Goal: Task Accomplishment & Management: Manage account settings

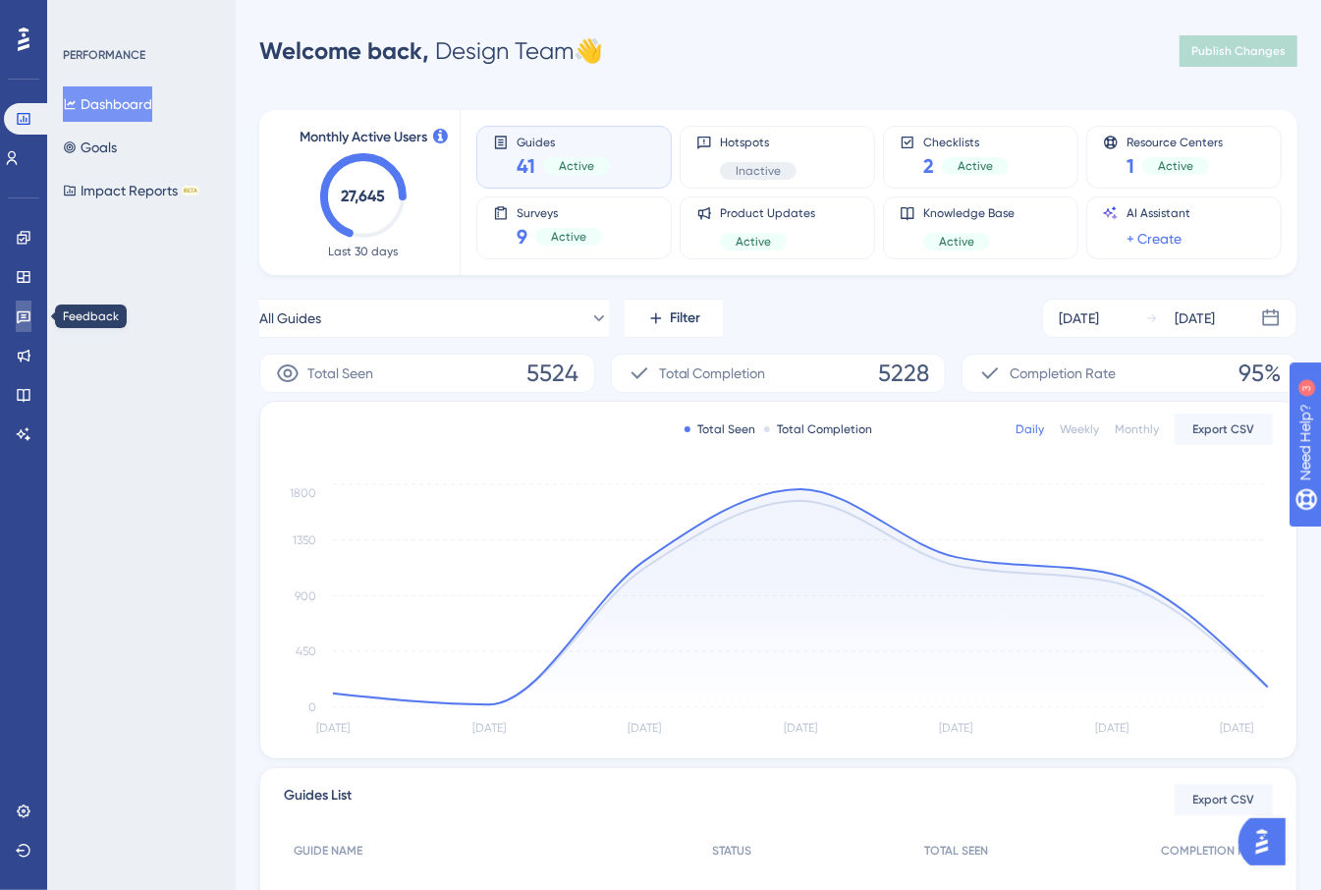
click at [31, 306] on link at bounding box center [24, 316] width 16 height 31
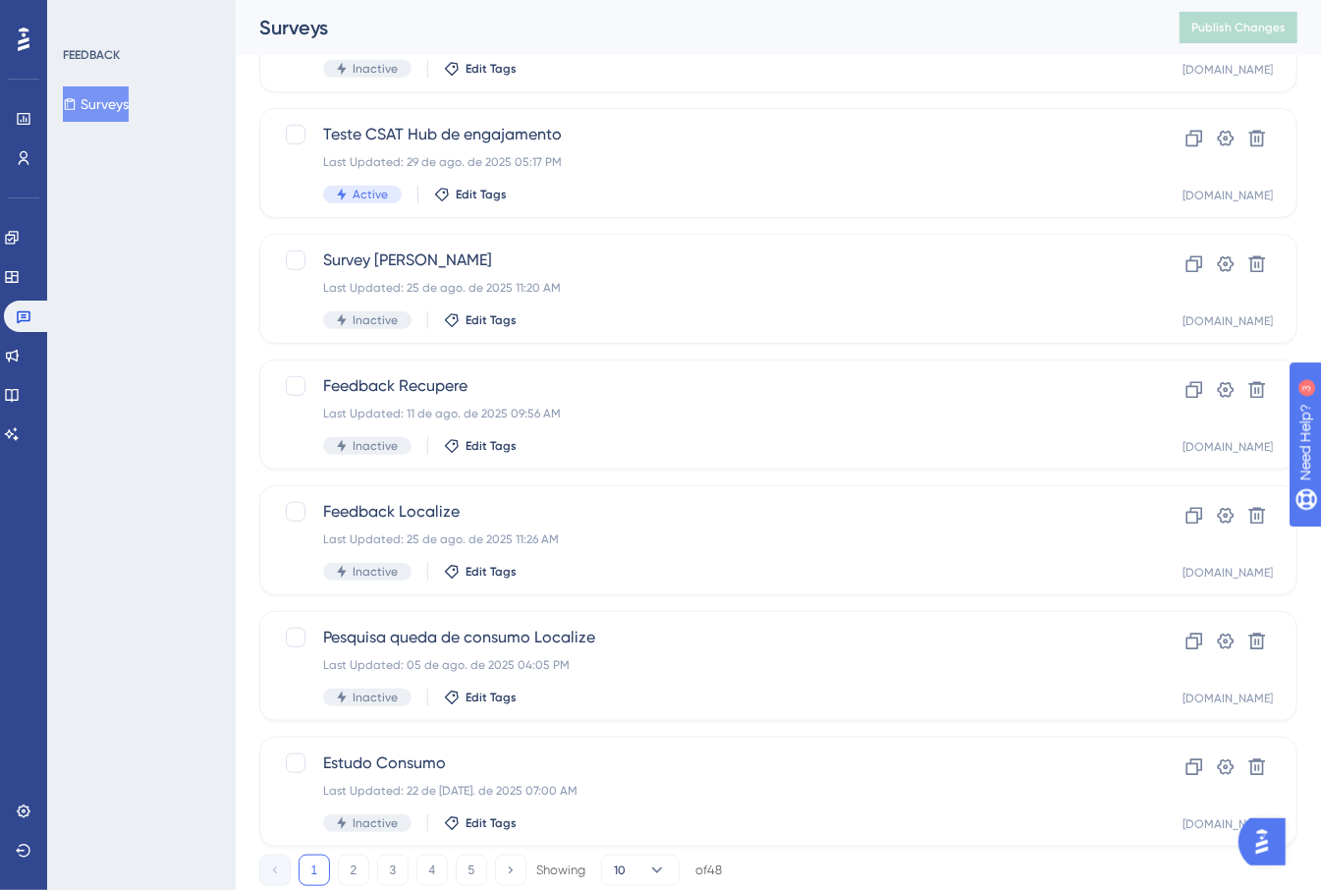
scroll to position [633, 0]
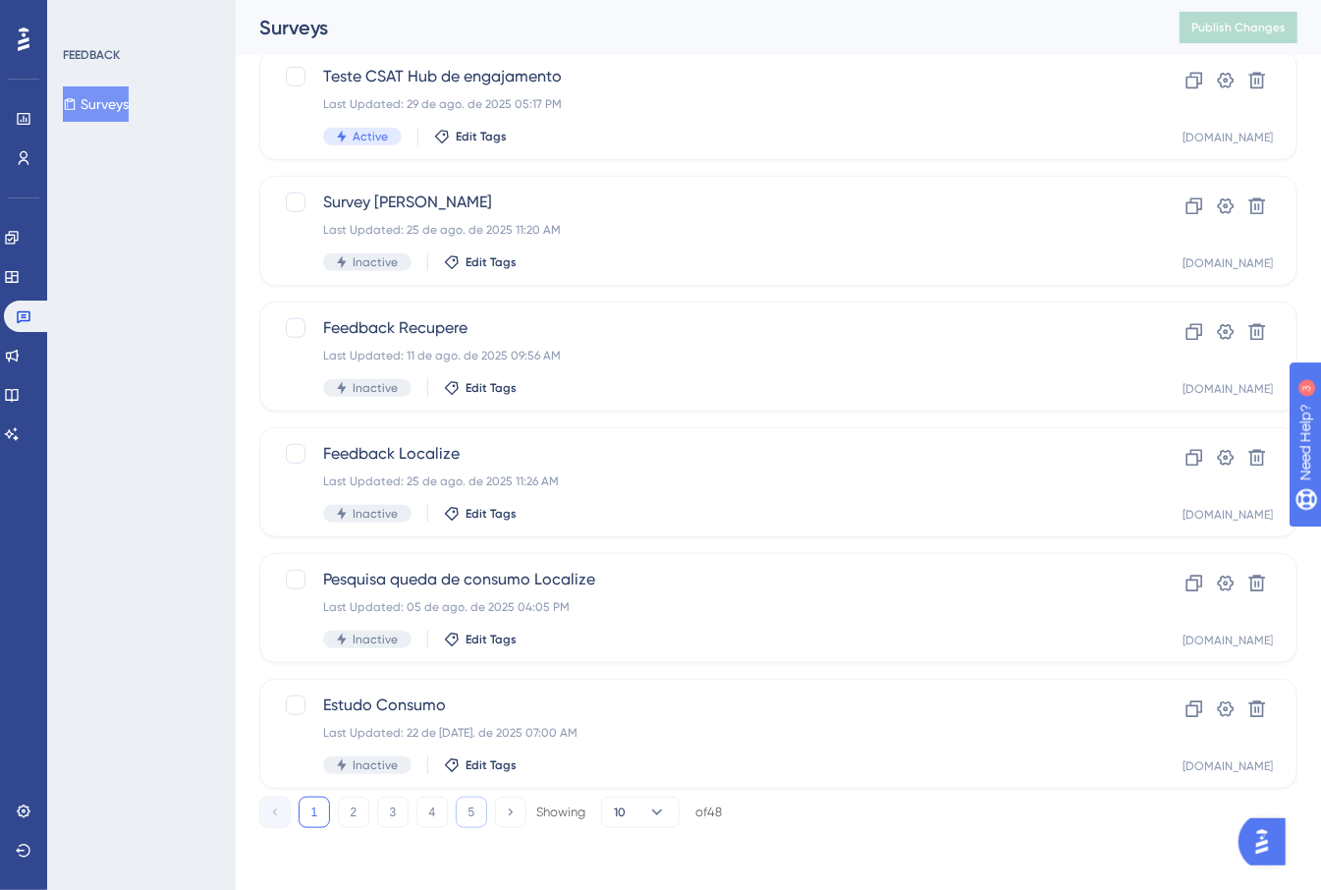
click at [466, 820] on button "5" at bounding box center [471, 812] width 31 height 31
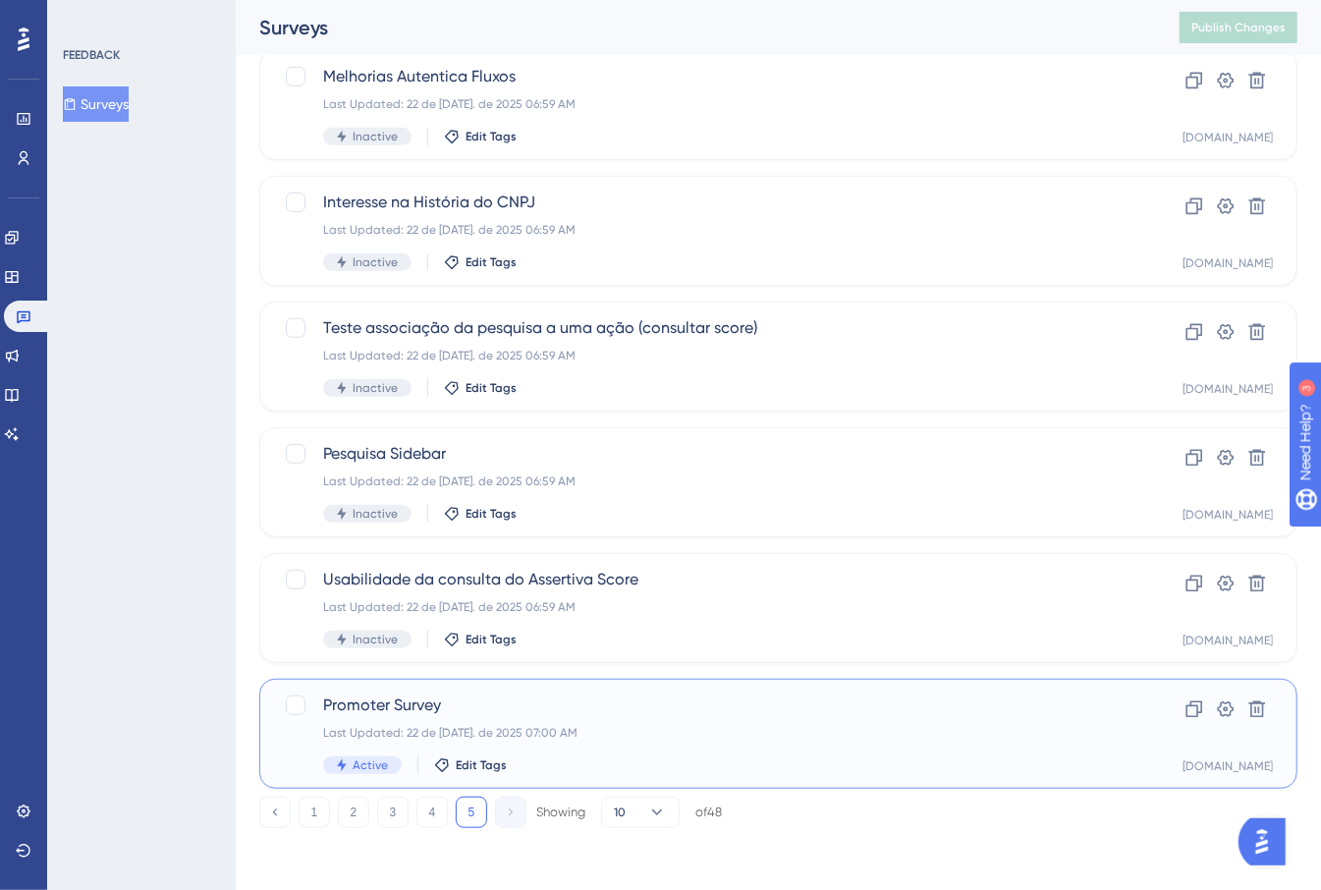
click at [644, 718] on div "Promoter Survey Last Updated: 22 de [DATE]. de 2025 07:00 AM Active Edit Tags" at bounding box center [699, 733] width 753 height 81
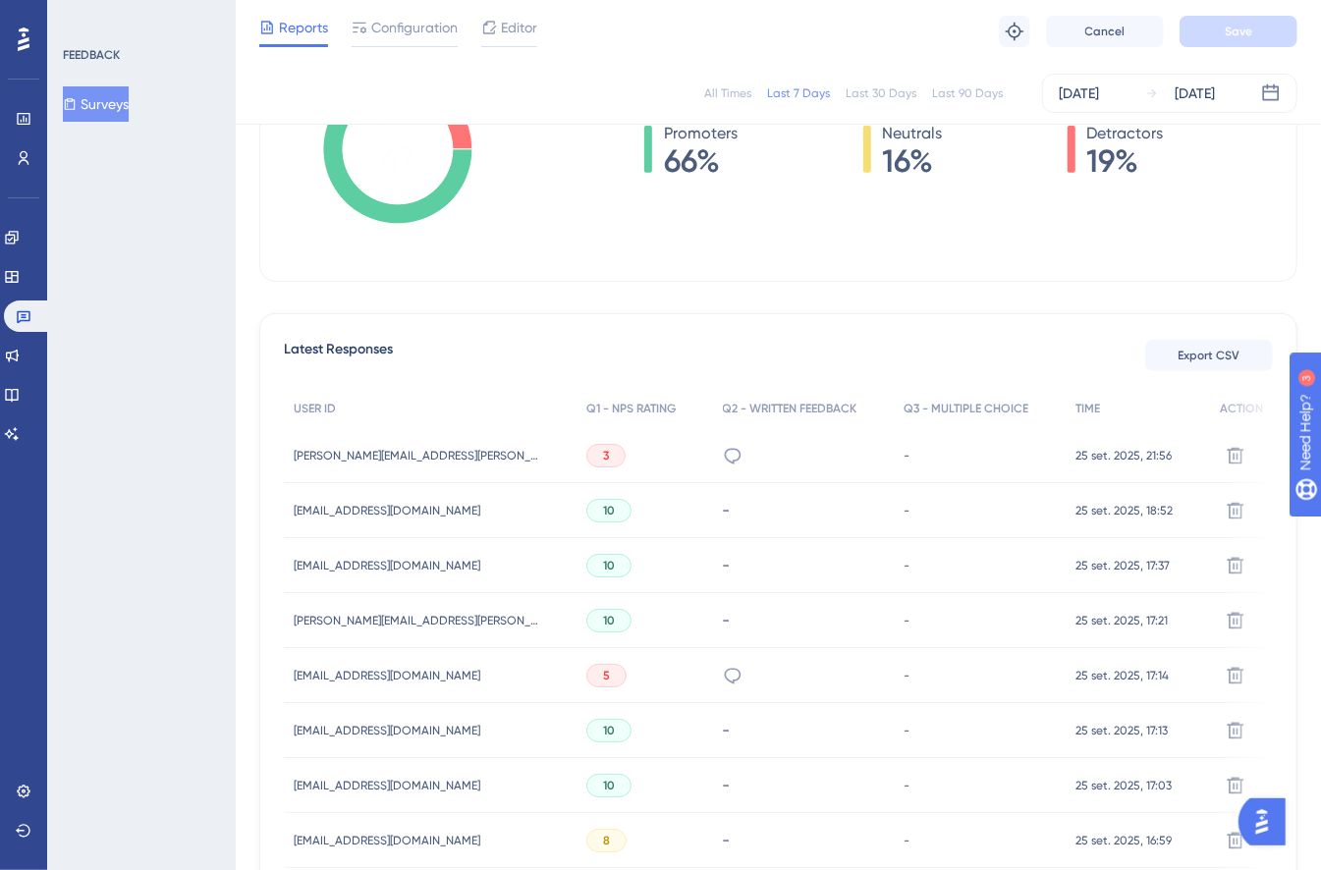
scroll to position [527, 0]
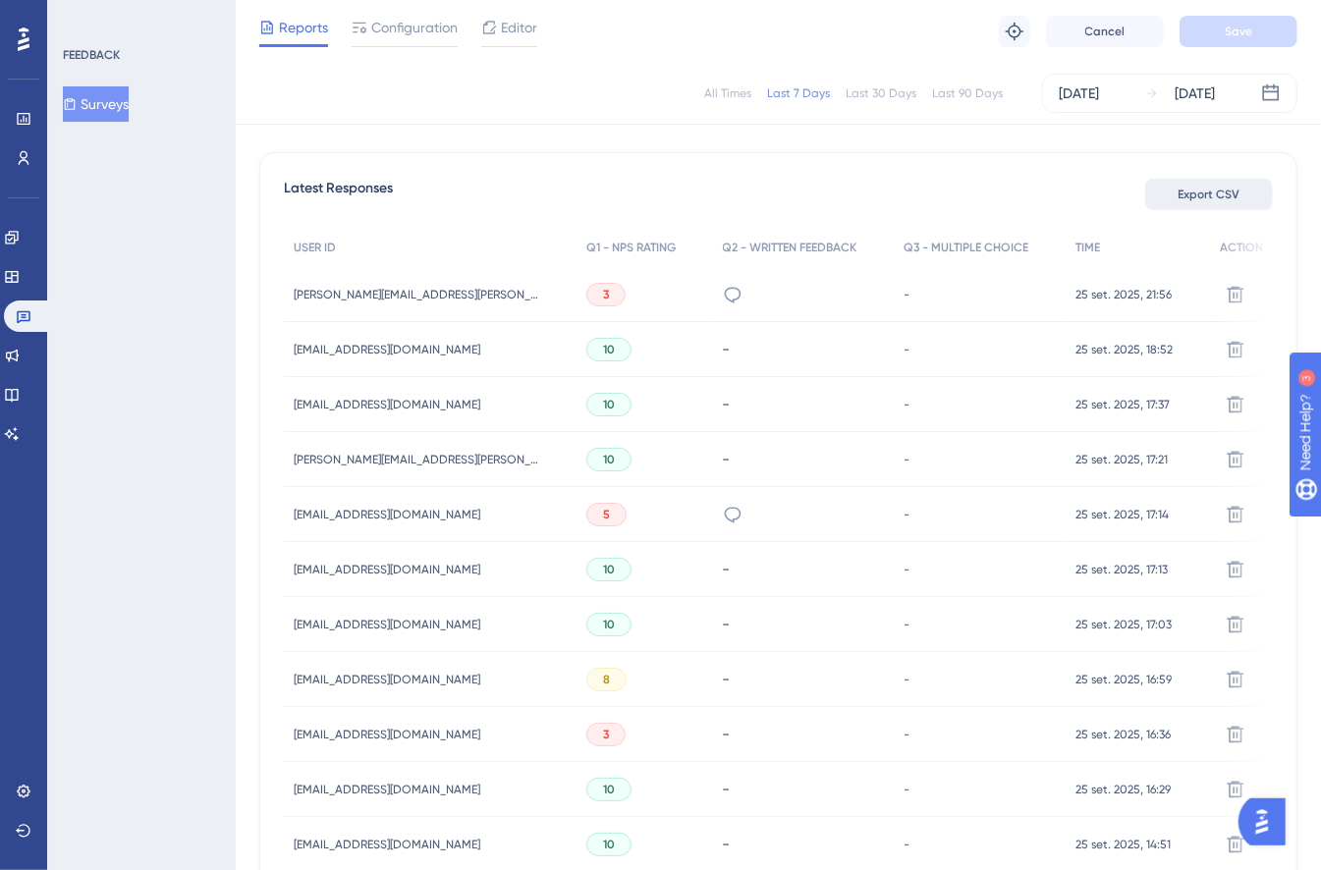
click at [1213, 192] on span "Export CSV" at bounding box center [1210, 195] width 62 height 16
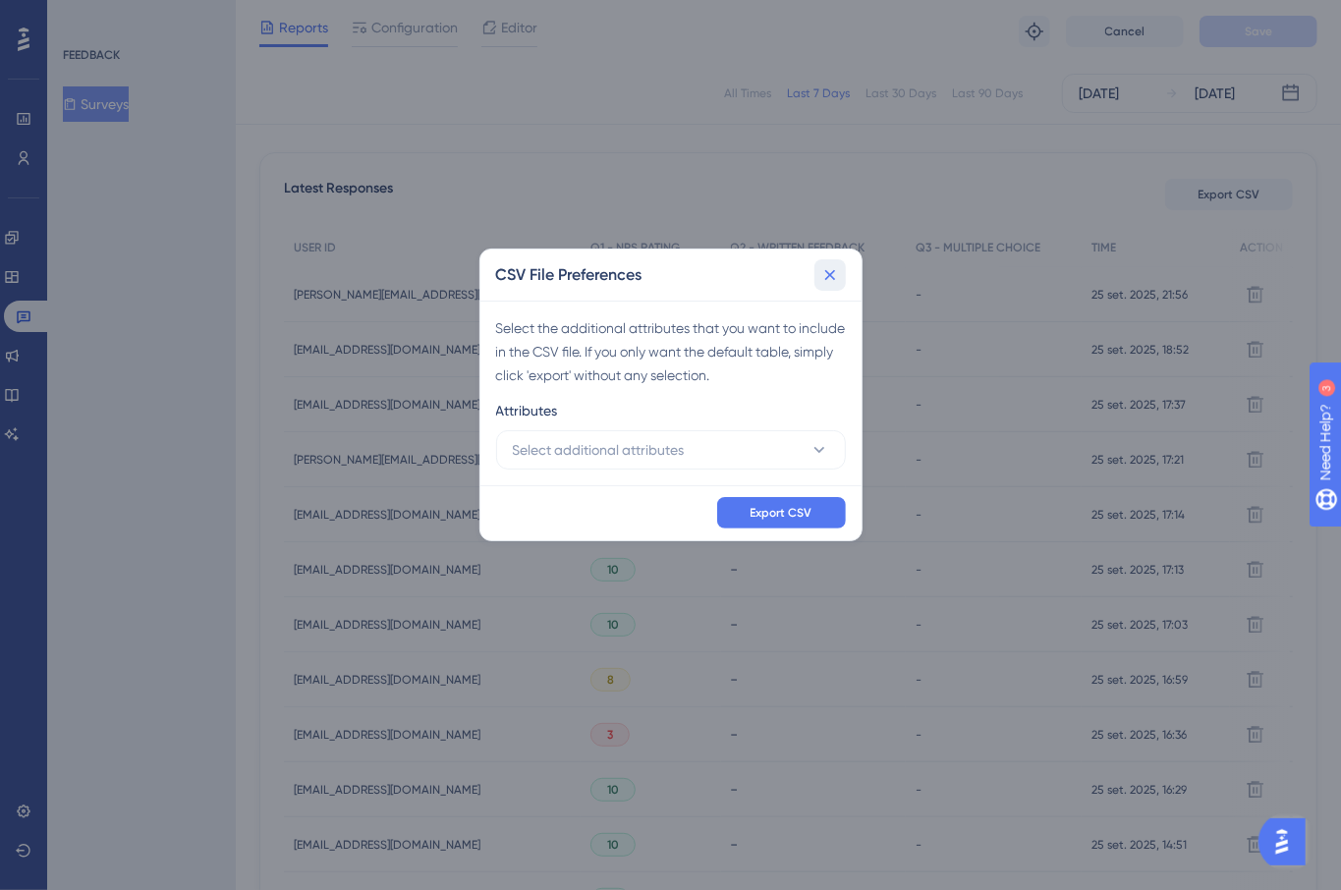
click at [832, 287] on button at bounding box center [829, 274] width 31 height 31
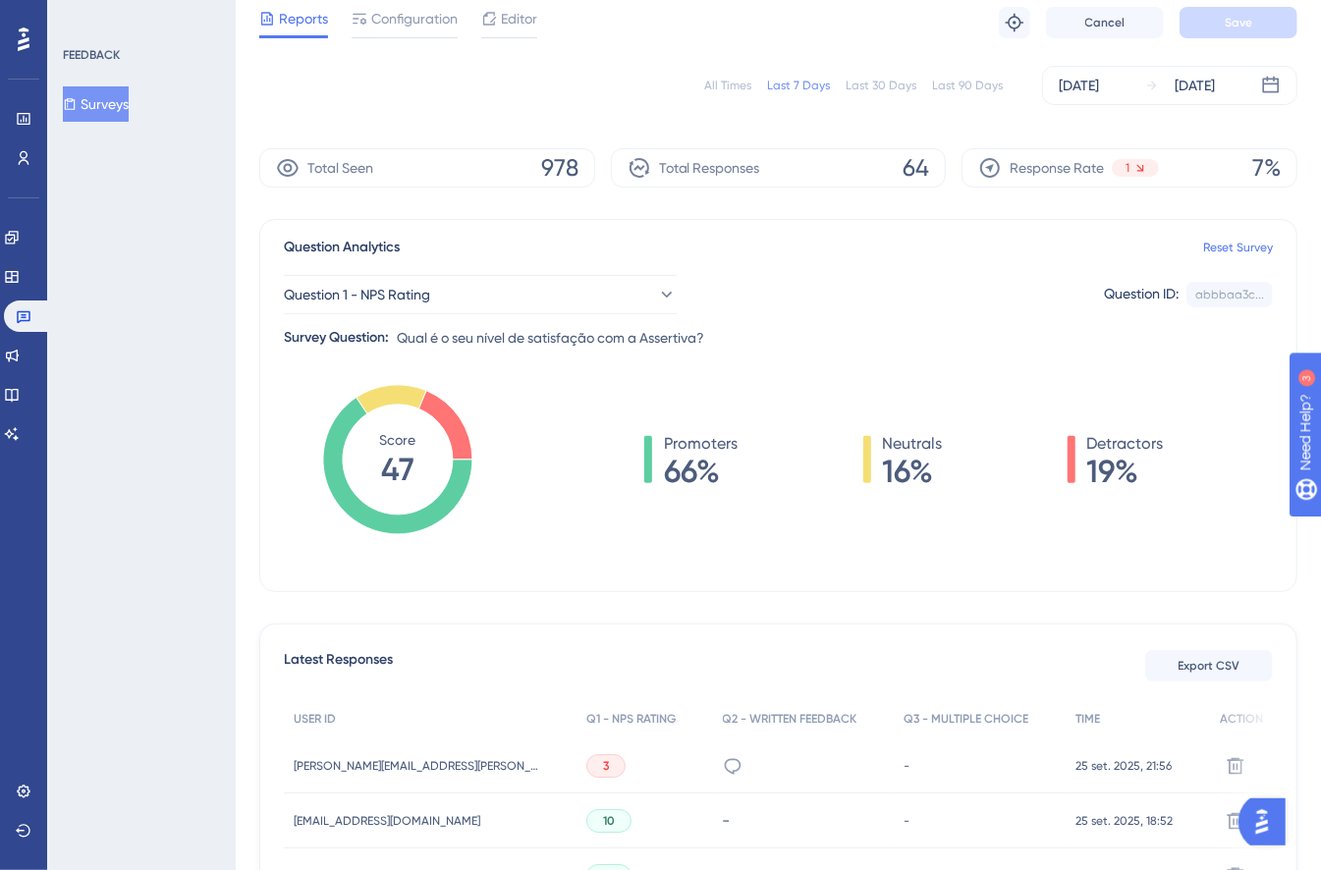
scroll to position [0, 0]
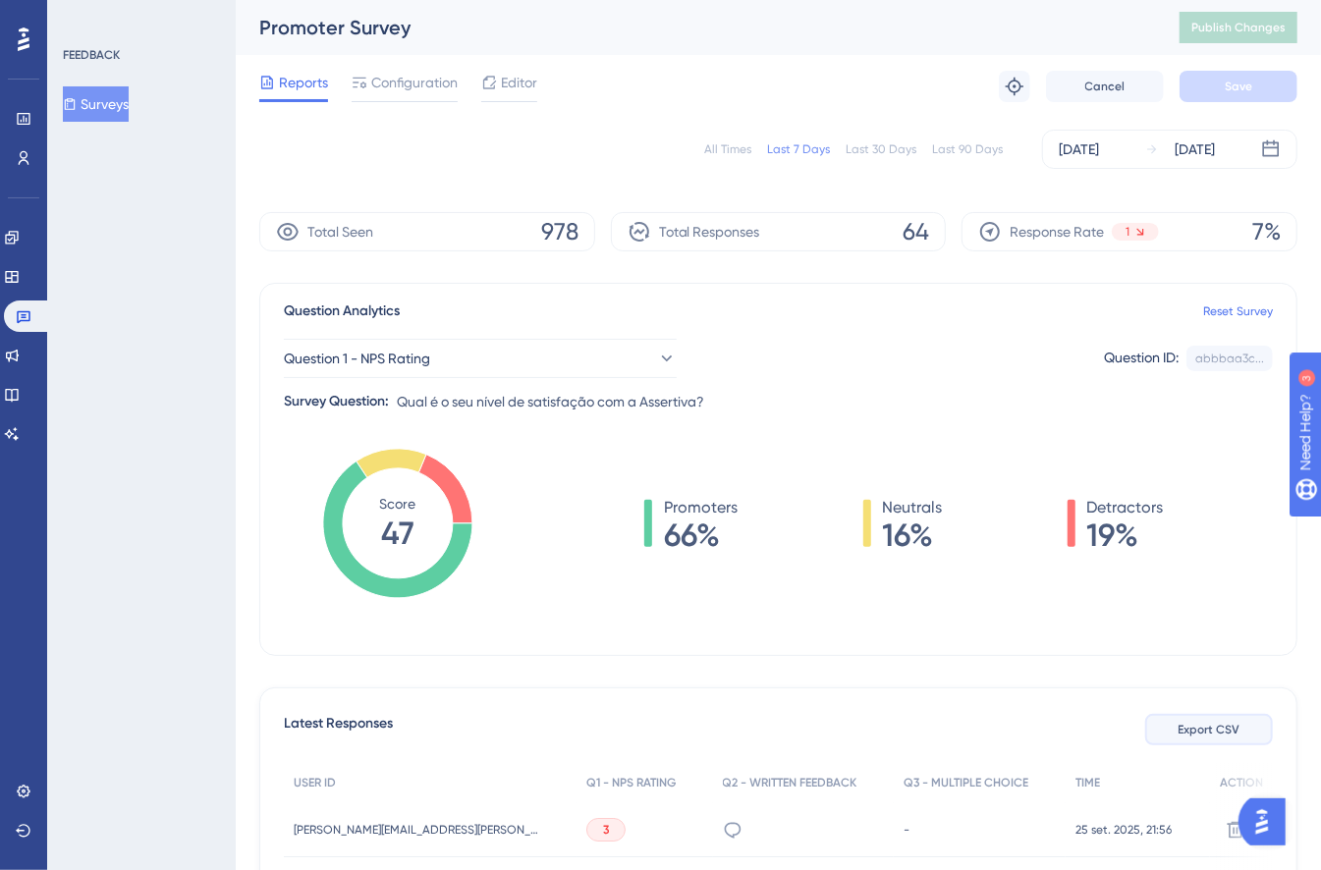
click at [1206, 735] on span "Export CSV" at bounding box center [1210, 730] width 62 height 16
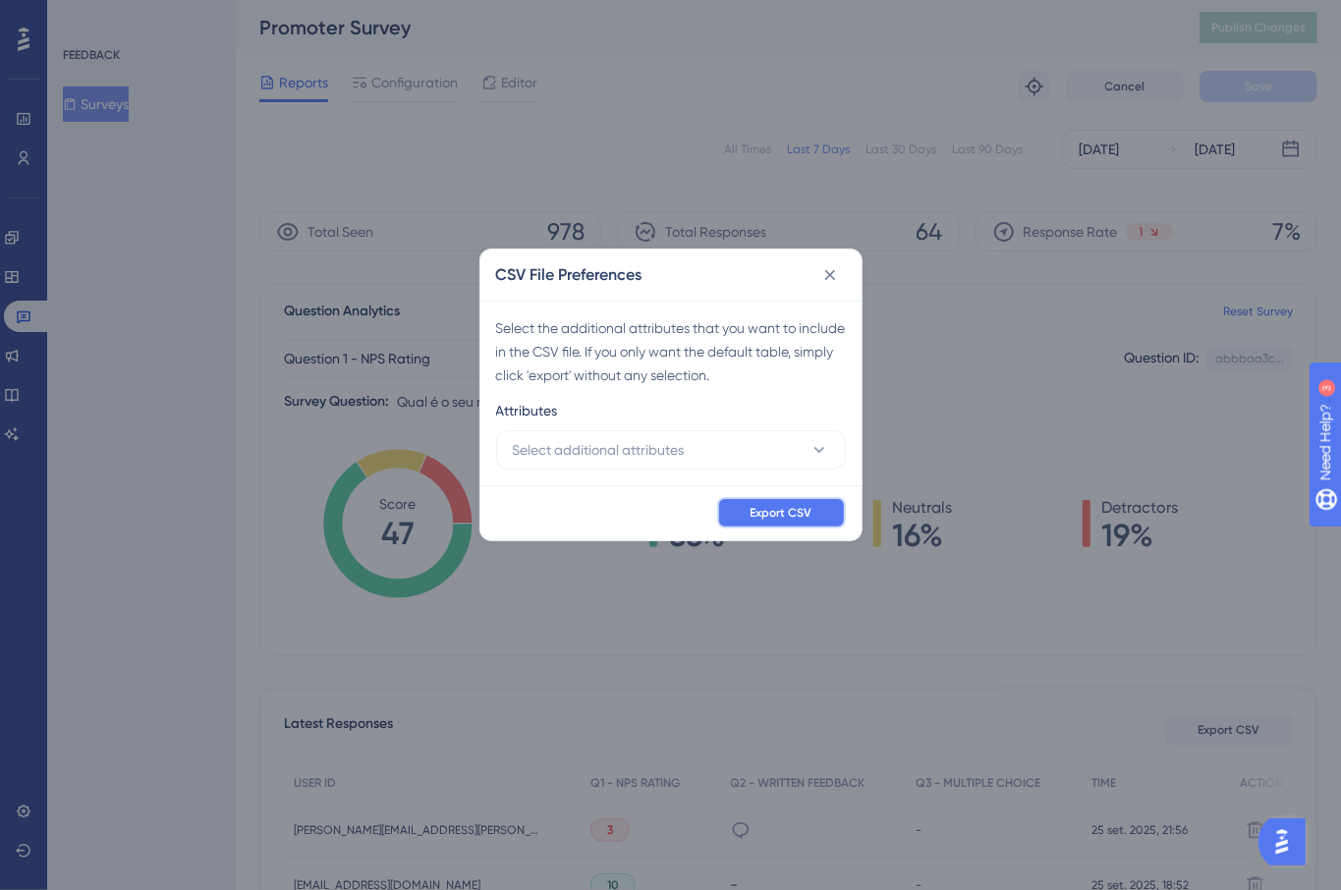
click at [810, 513] on span "Export CSV" at bounding box center [781, 513] width 62 height 16
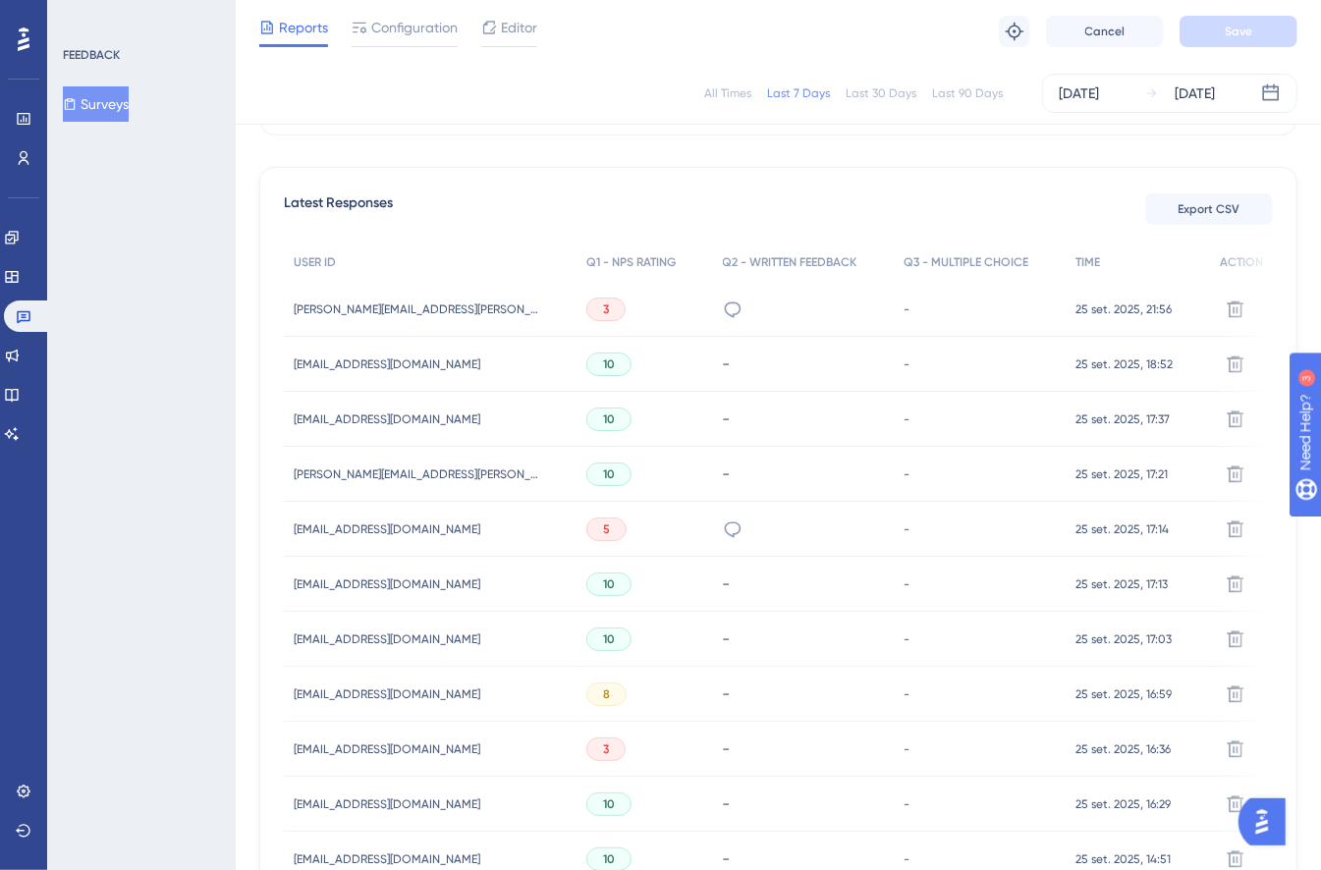
scroll to position [531, 0]
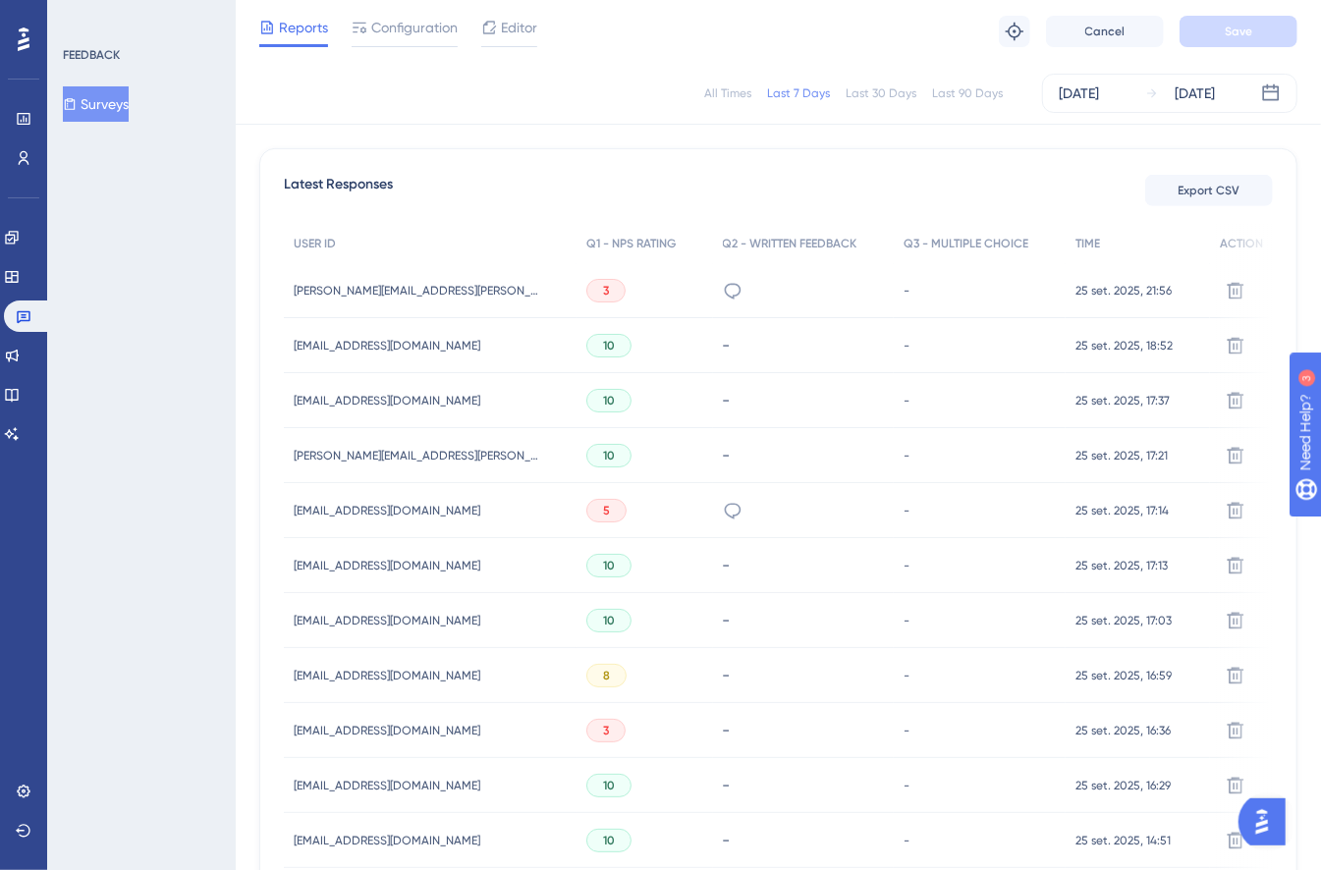
click at [380, 518] on div "[EMAIL_ADDRESS][DOMAIN_NAME] [EMAIL_ADDRESS][DOMAIN_NAME]" at bounding box center [387, 510] width 187 height 55
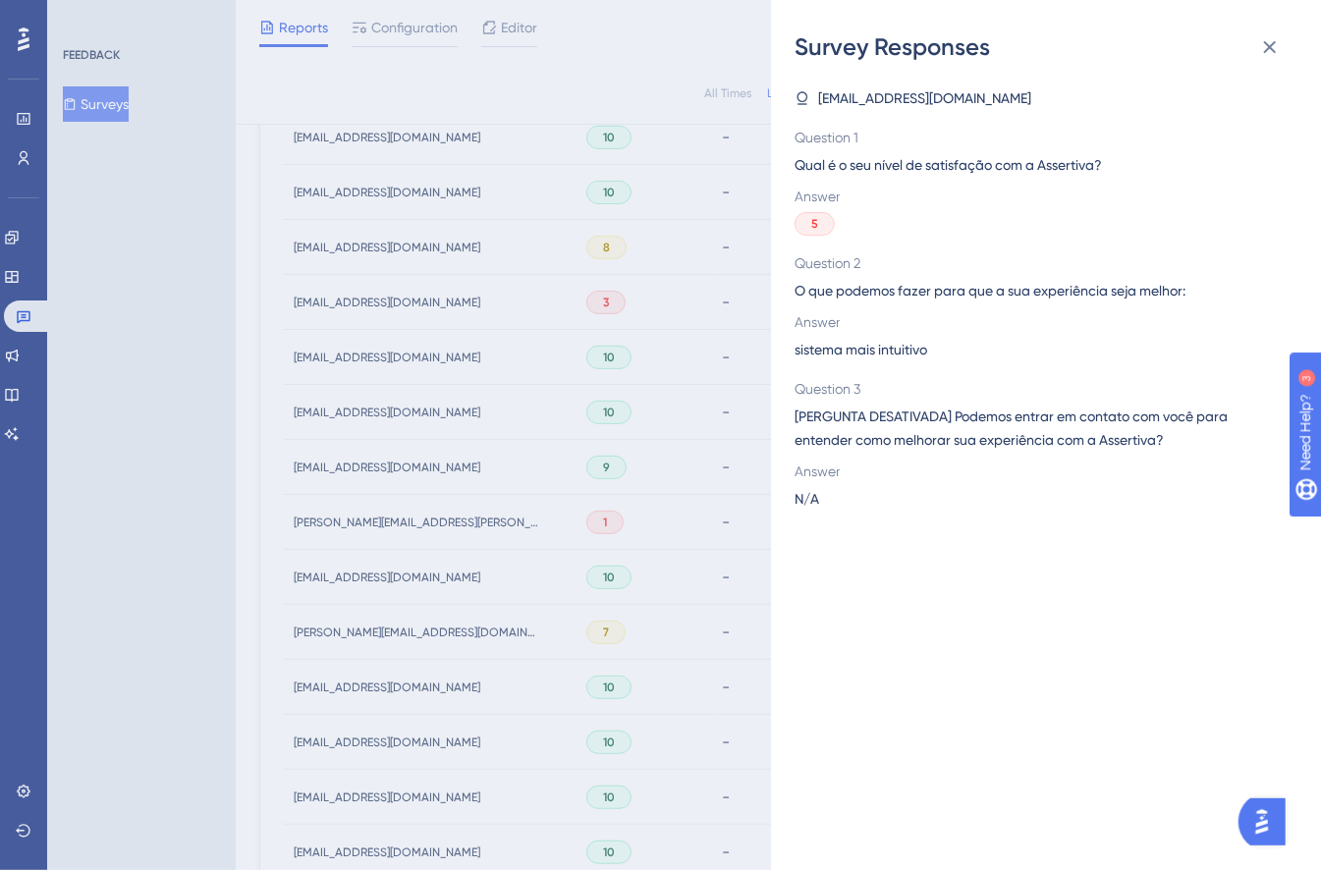
scroll to position [1220, 0]
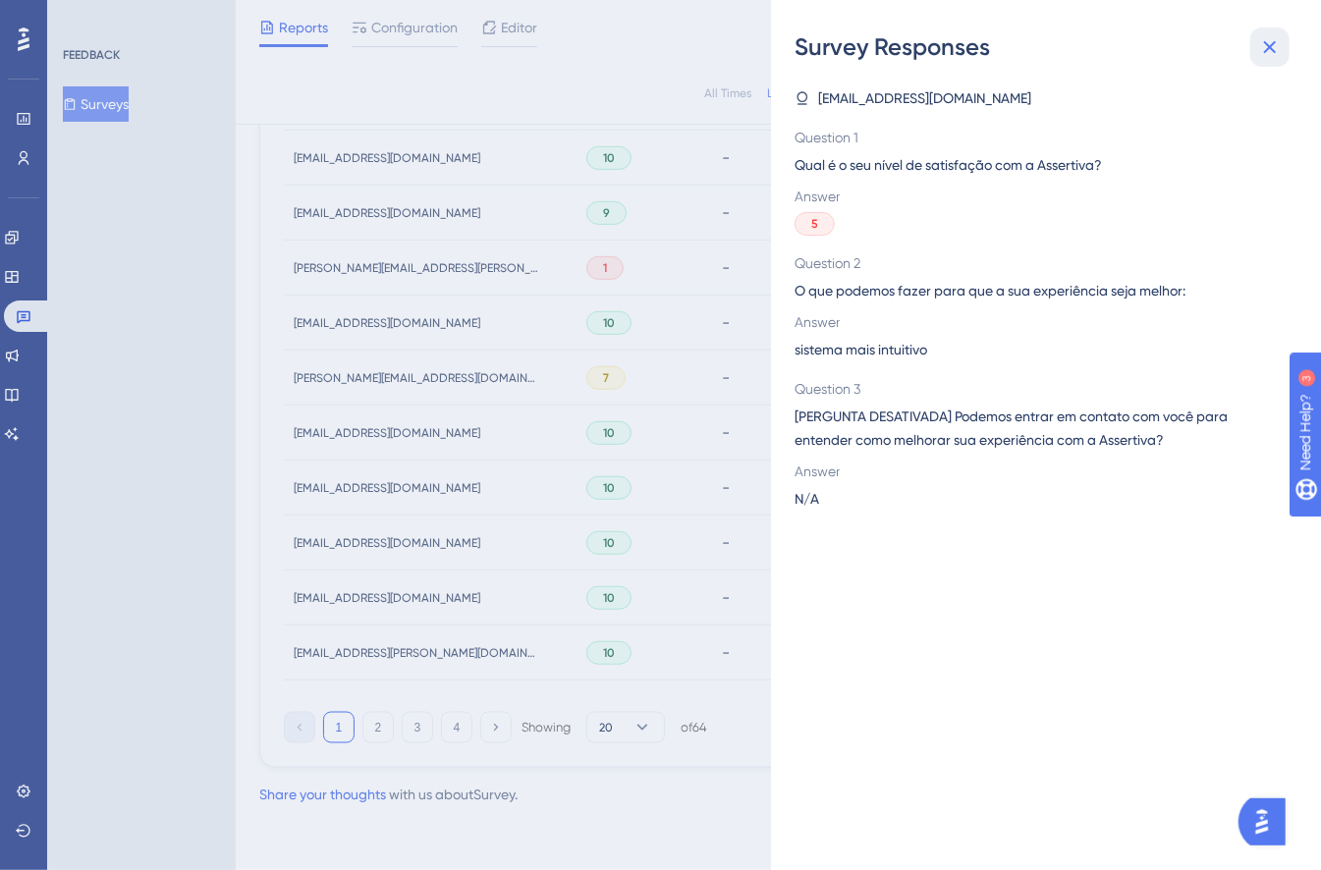
click at [1276, 50] on icon at bounding box center [1270, 47] width 24 height 24
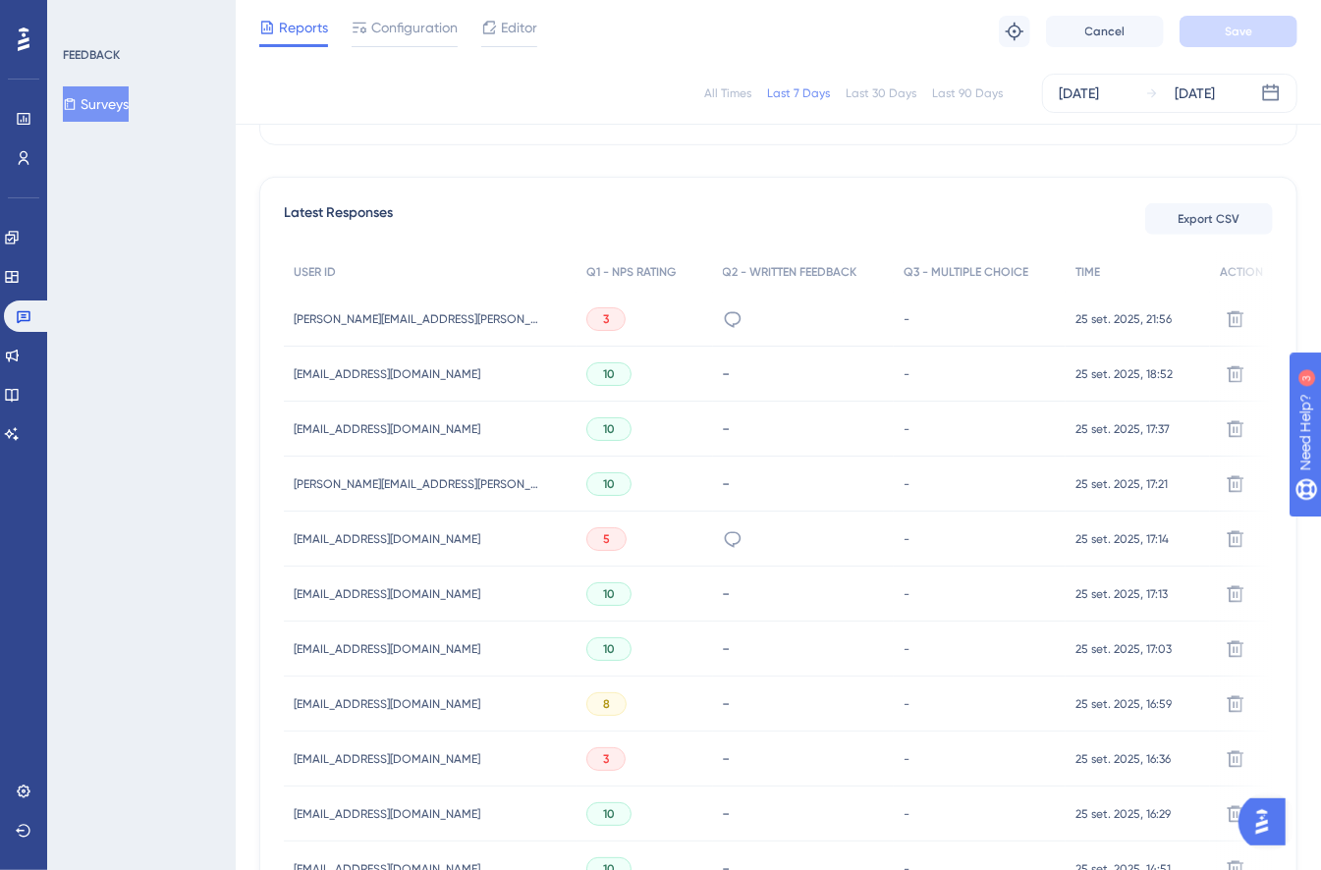
scroll to position [572, 0]
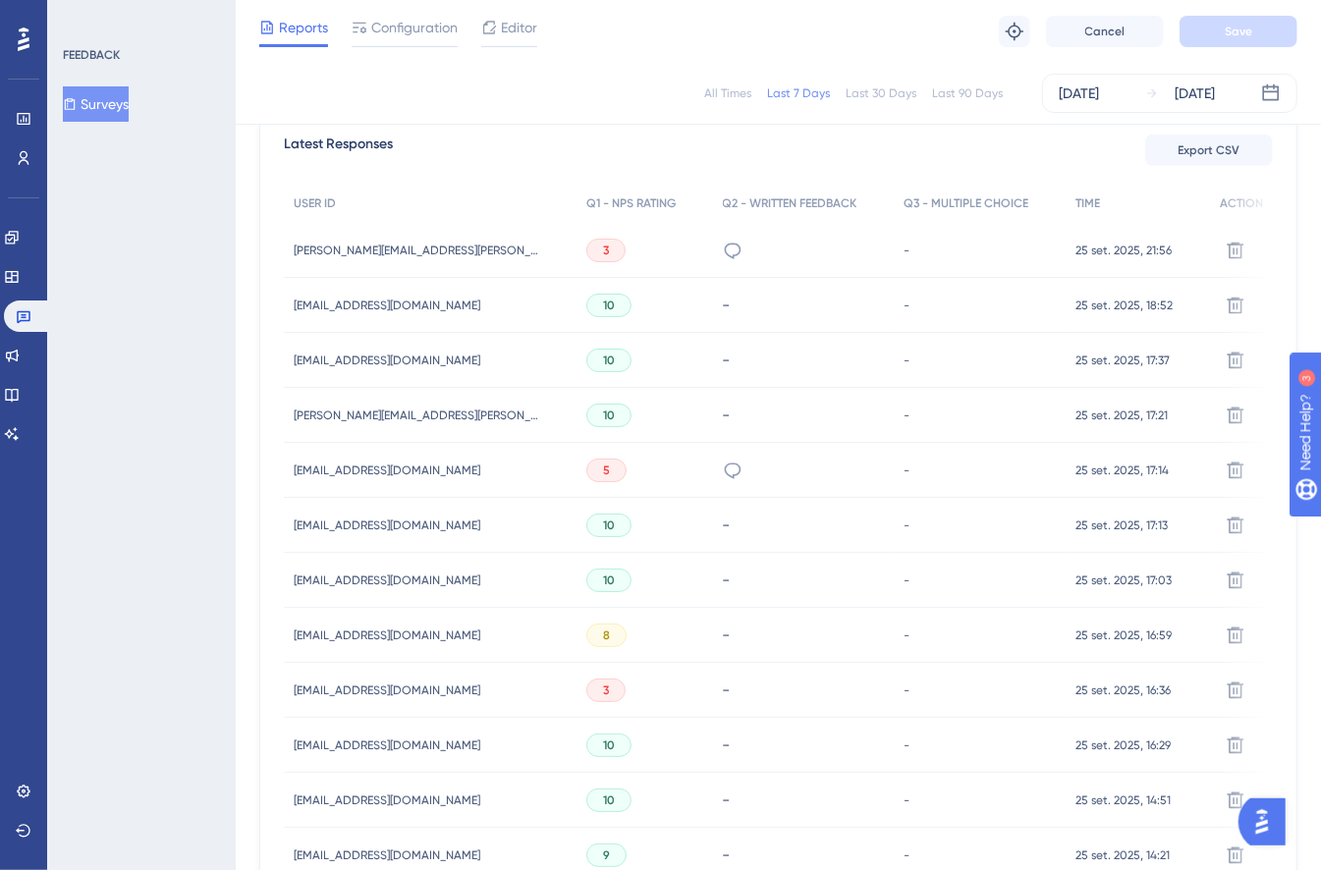
click at [328, 465] on span "[EMAIL_ADDRESS][DOMAIN_NAME]" at bounding box center [387, 471] width 187 height 16
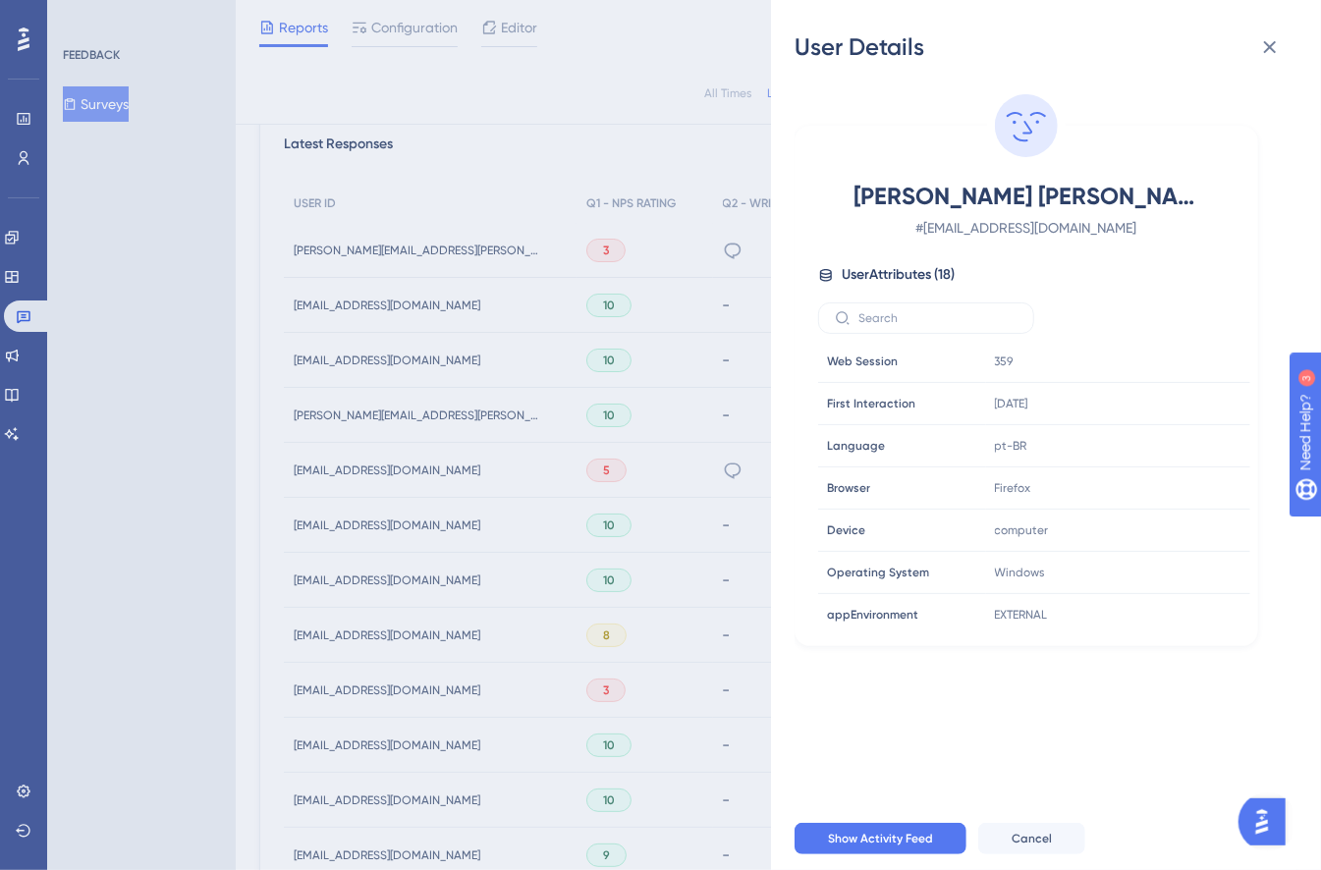
scroll to position [169, 0]
click at [868, 847] on span "Show Activity Feed" at bounding box center [880, 839] width 105 height 16
